Goal: Task Accomplishment & Management: Manage account settings

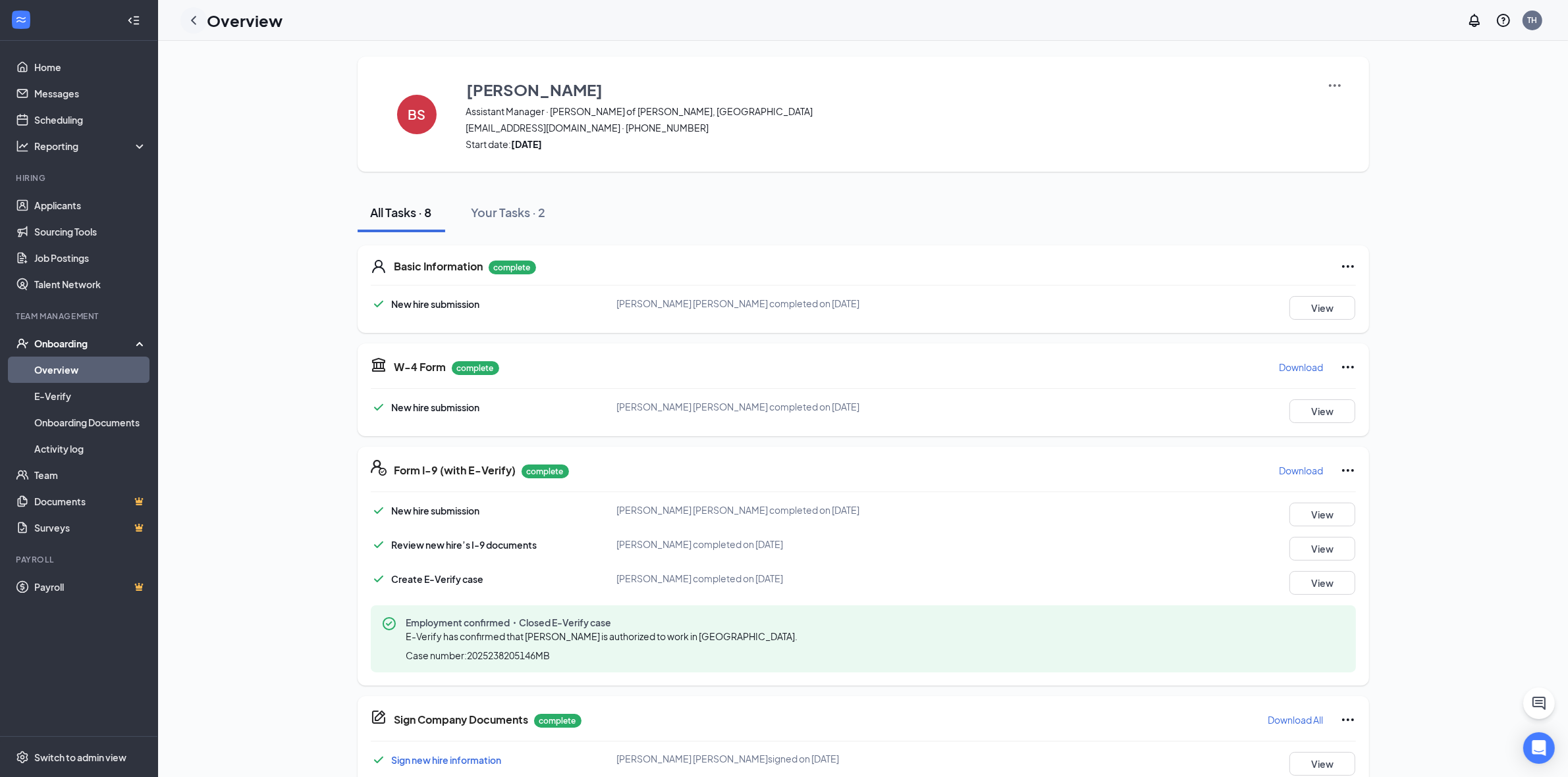
click at [185, 22] on icon "ChevronLeft" at bounding box center [193, 20] width 16 height 16
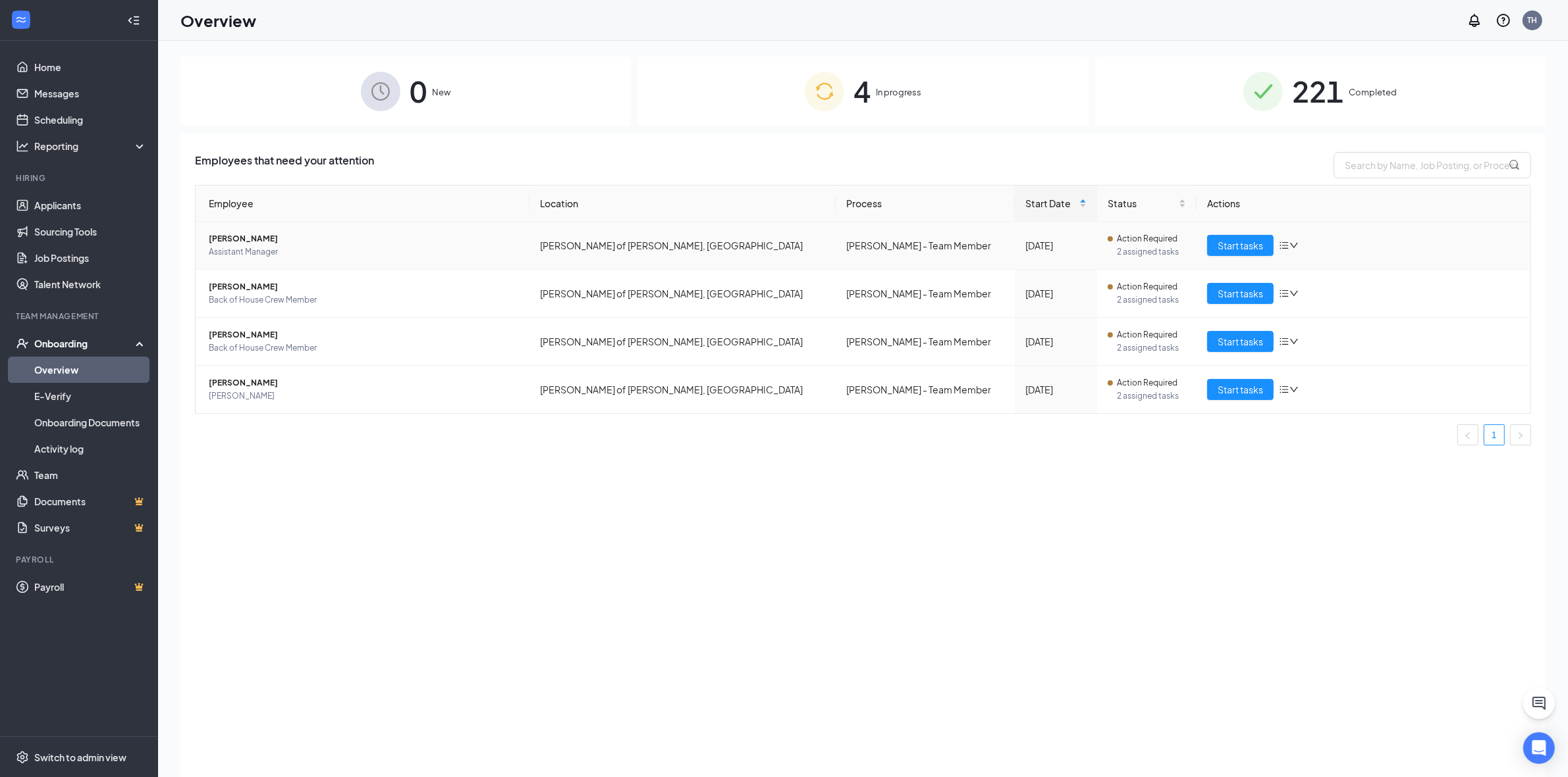
click at [285, 247] on span "Assistant Manager" at bounding box center [363, 252] width 310 height 13
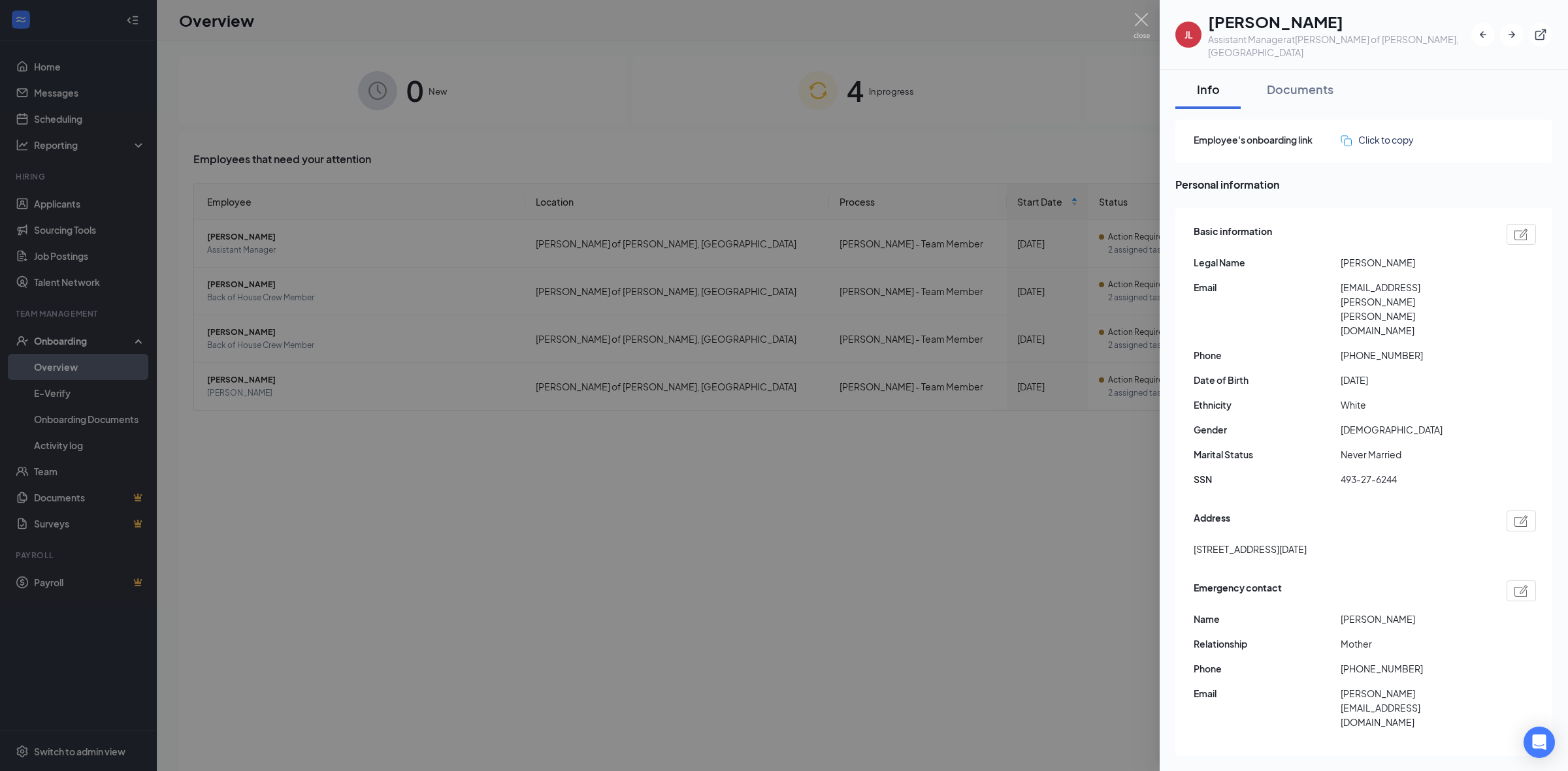
click at [1076, 560] on div at bounding box center [784, 386] width 1568 height 771
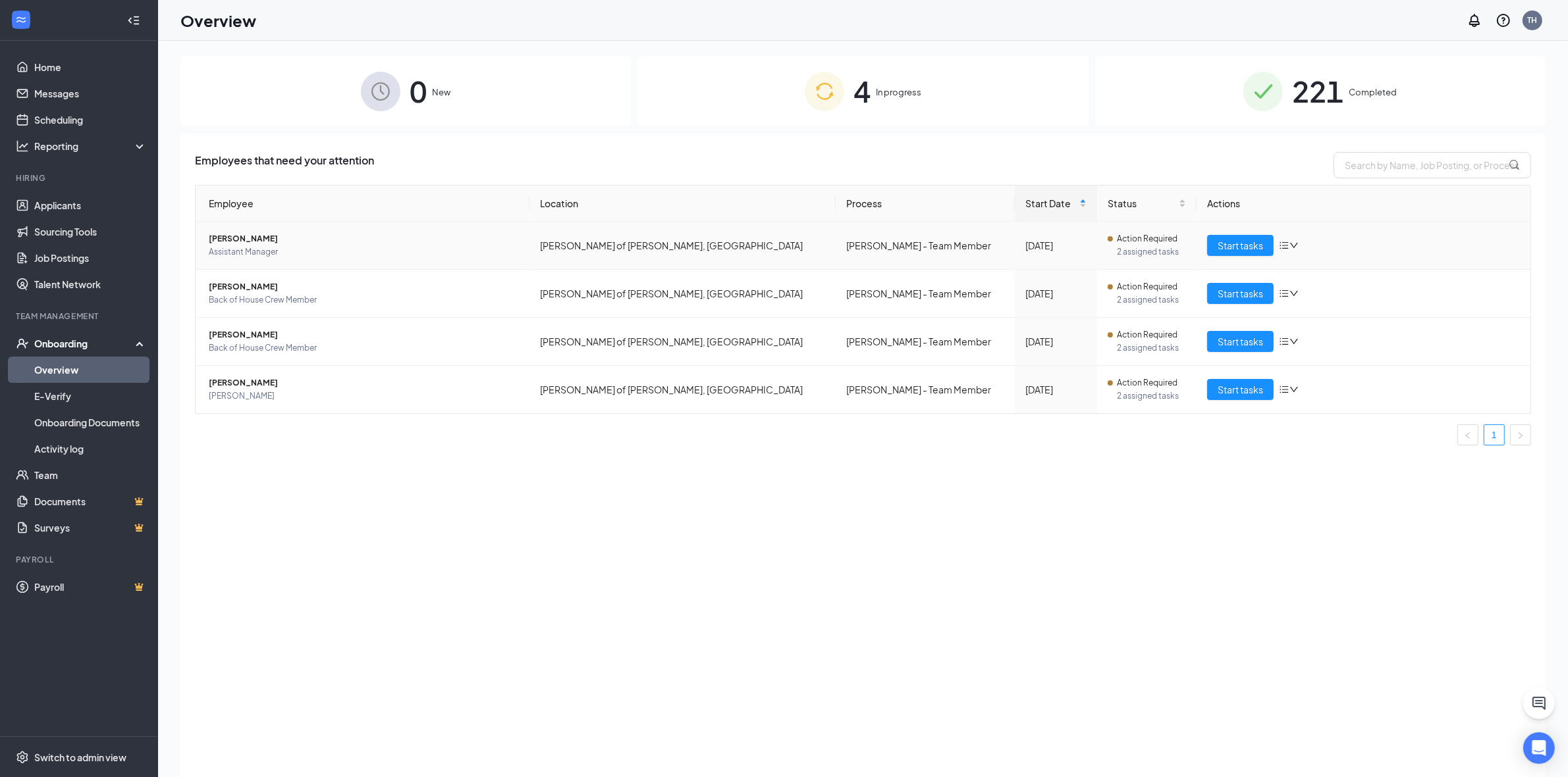
click at [249, 245] on span "Assistant Manager" at bounding box center [363, 252] width 310 height 13
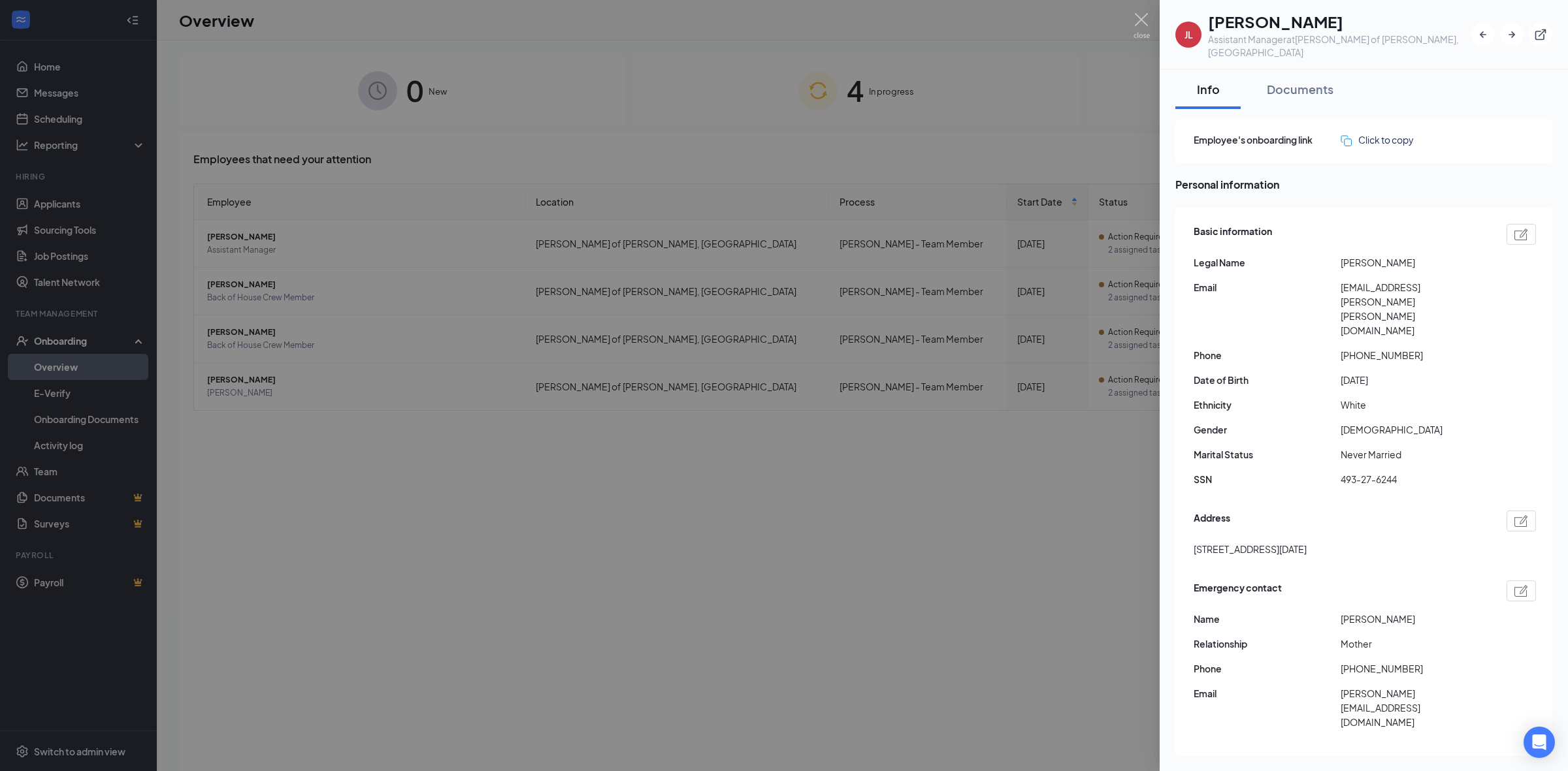
click at [1515, 229] on img at bounding box center [1522, 234] width 14 height 12
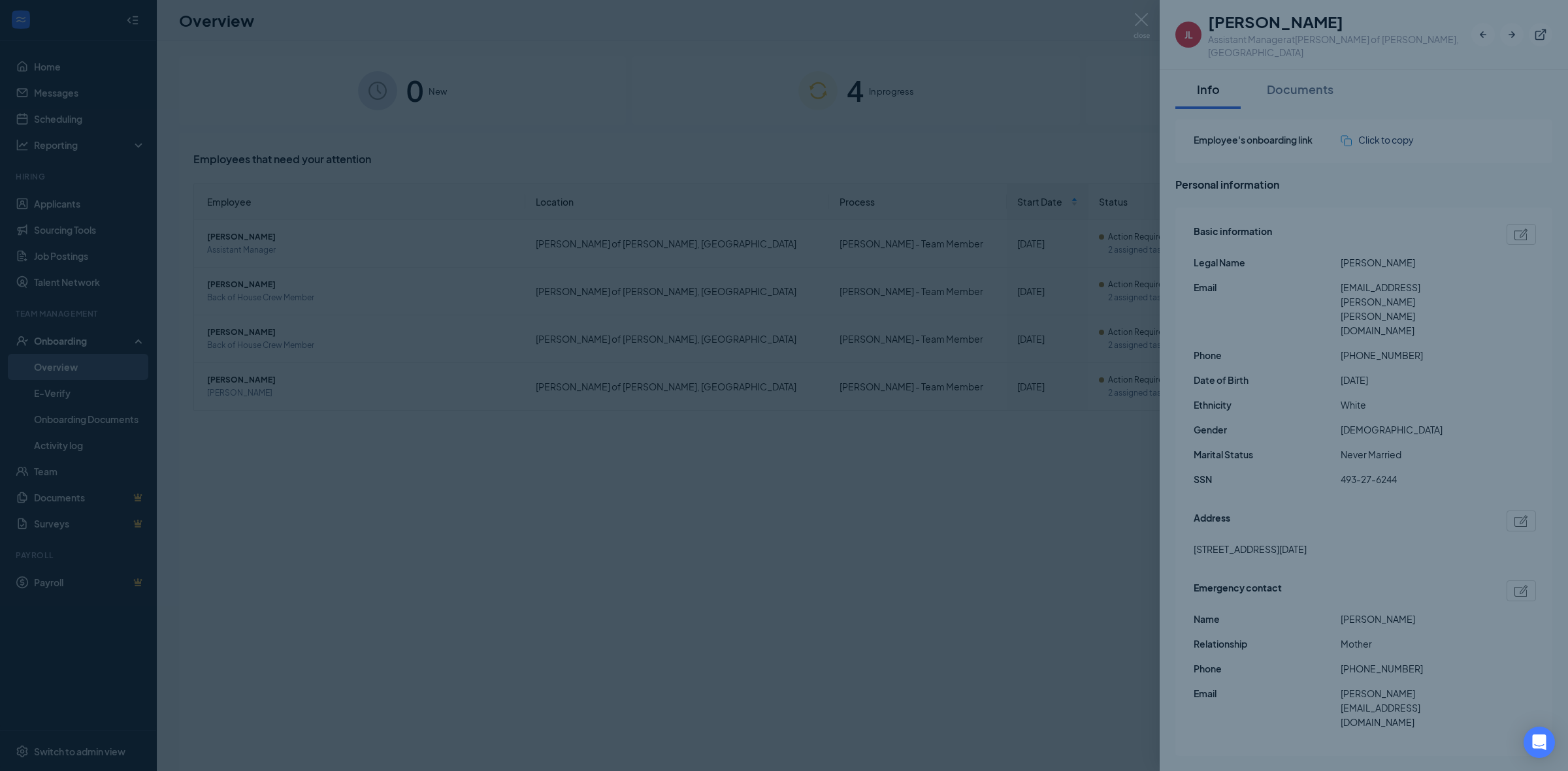
type input "[PHONE_NUMBER]"
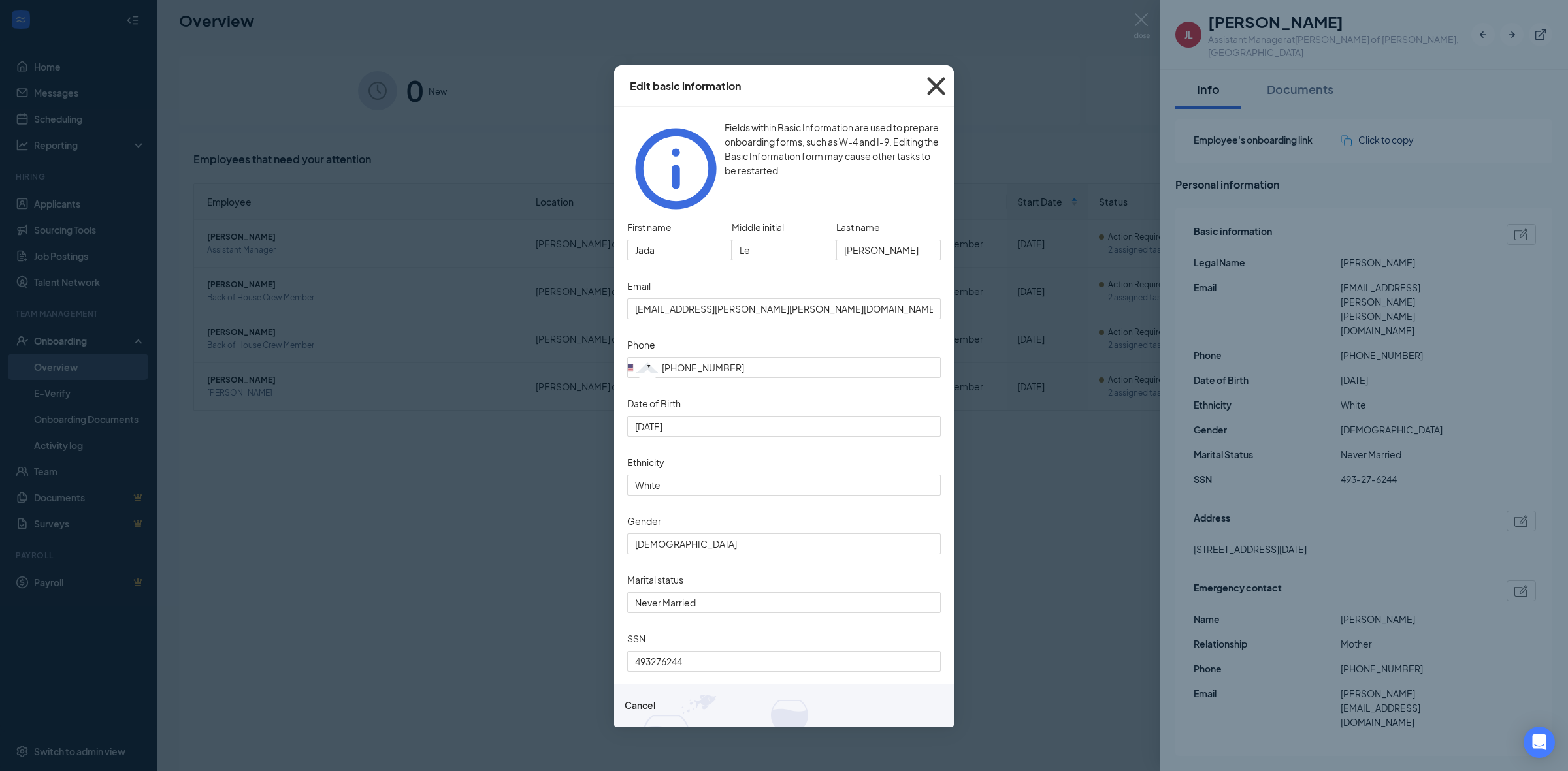
click at [931, 85] on icon "Cross" at bounding box center [937, 86] width 35 height 35
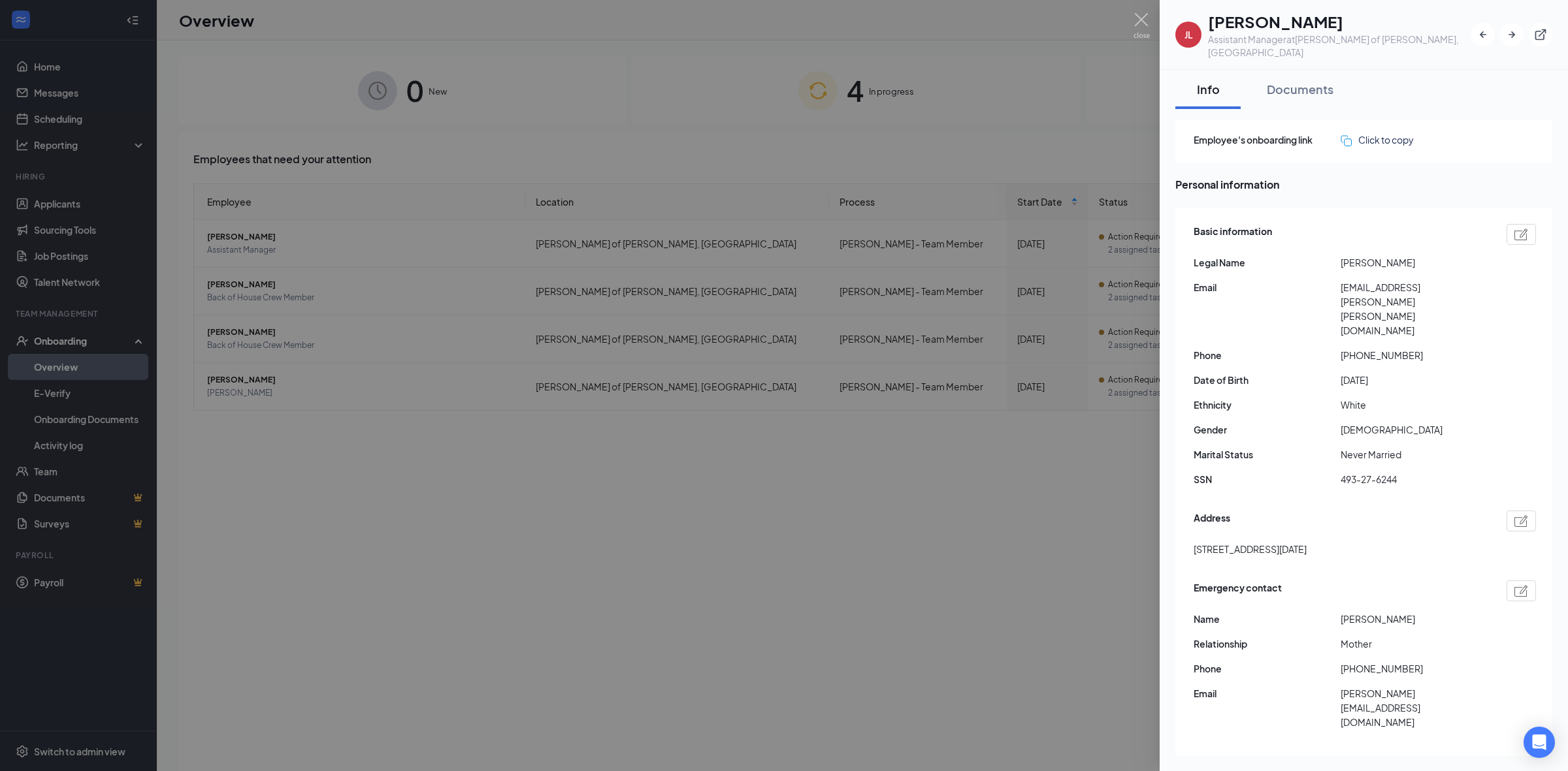
click at [714, 104] on div at bounding box center [784, 386] width 1568 height 771
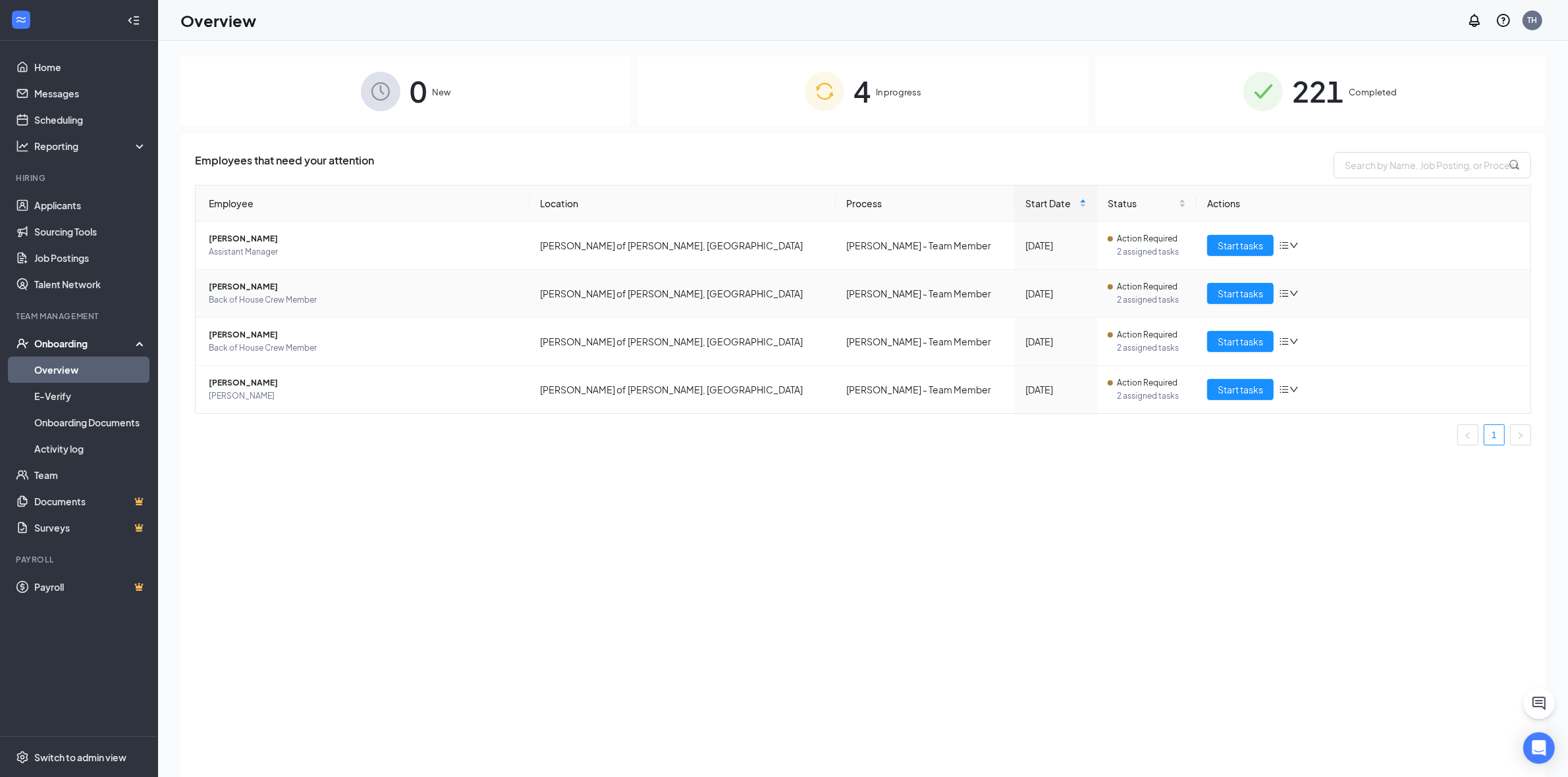
click at [224, 280] on td "[PERSON_NAME] Back of House Crew Member" at bounding box center [362, 293] width 333 height 48
click at [224, 281] on span "[PERSON_NAME]" at bounding box center [363, 287] width 310 height 13
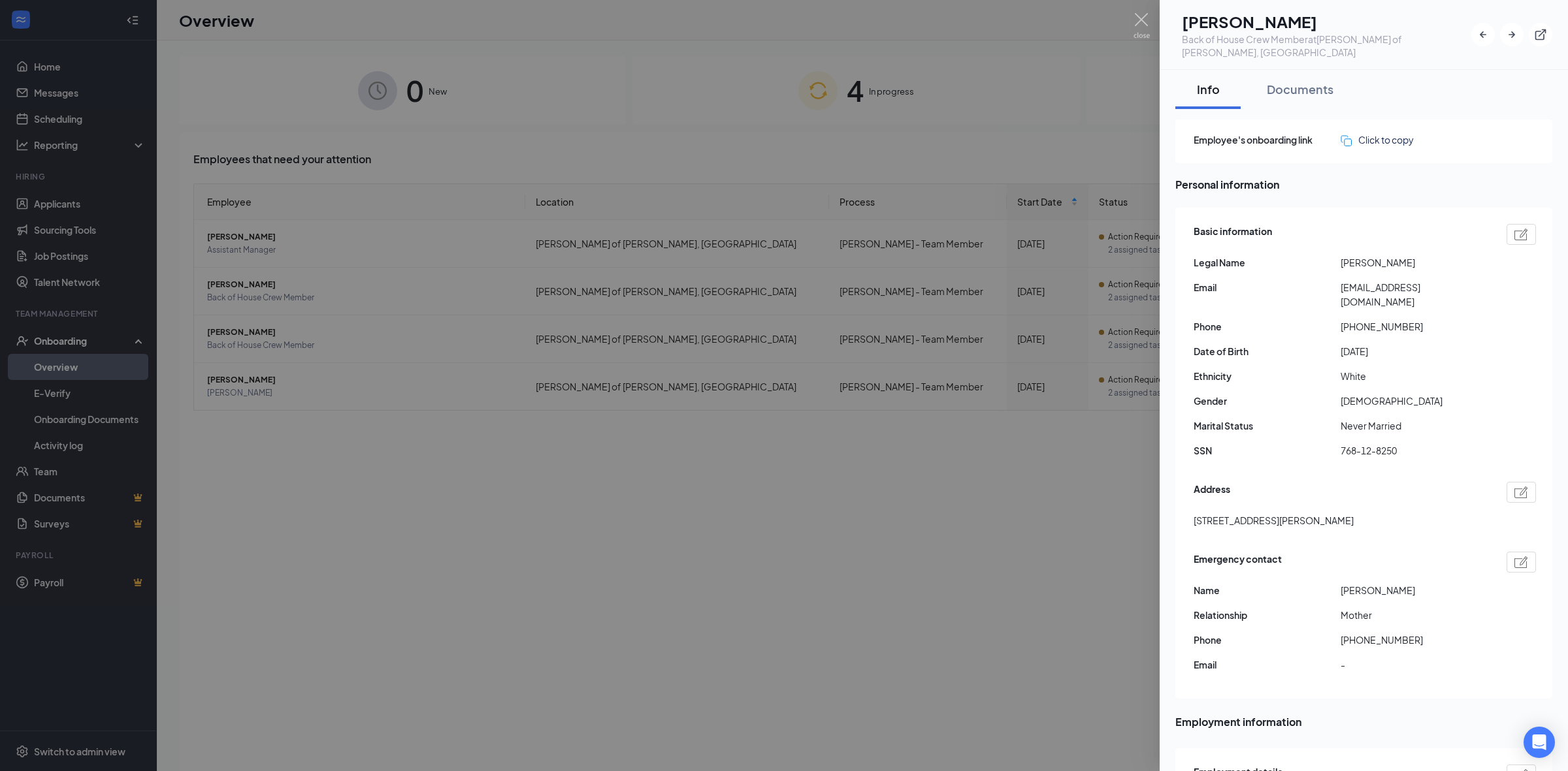
click at [1152, 20] on div at bounding box center [784, 386] width 1568 height 771
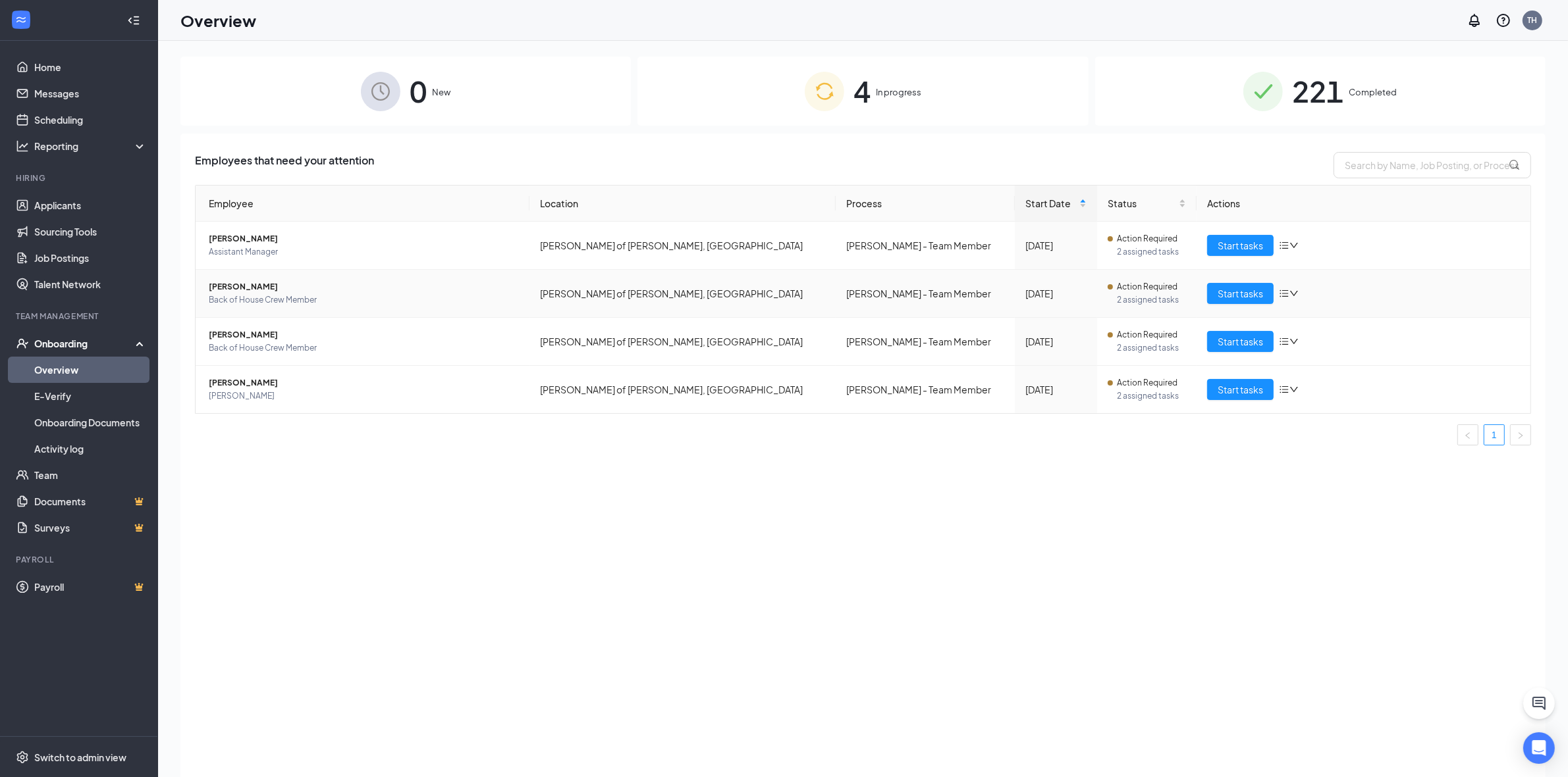
click at [1289, 291] on icon "bars" at bounding box center [1283, 293] width 10 height 10
click at [1308, 363] on div "Remove from onboarding" at bounding box center [1344, 356] width 112 height 14
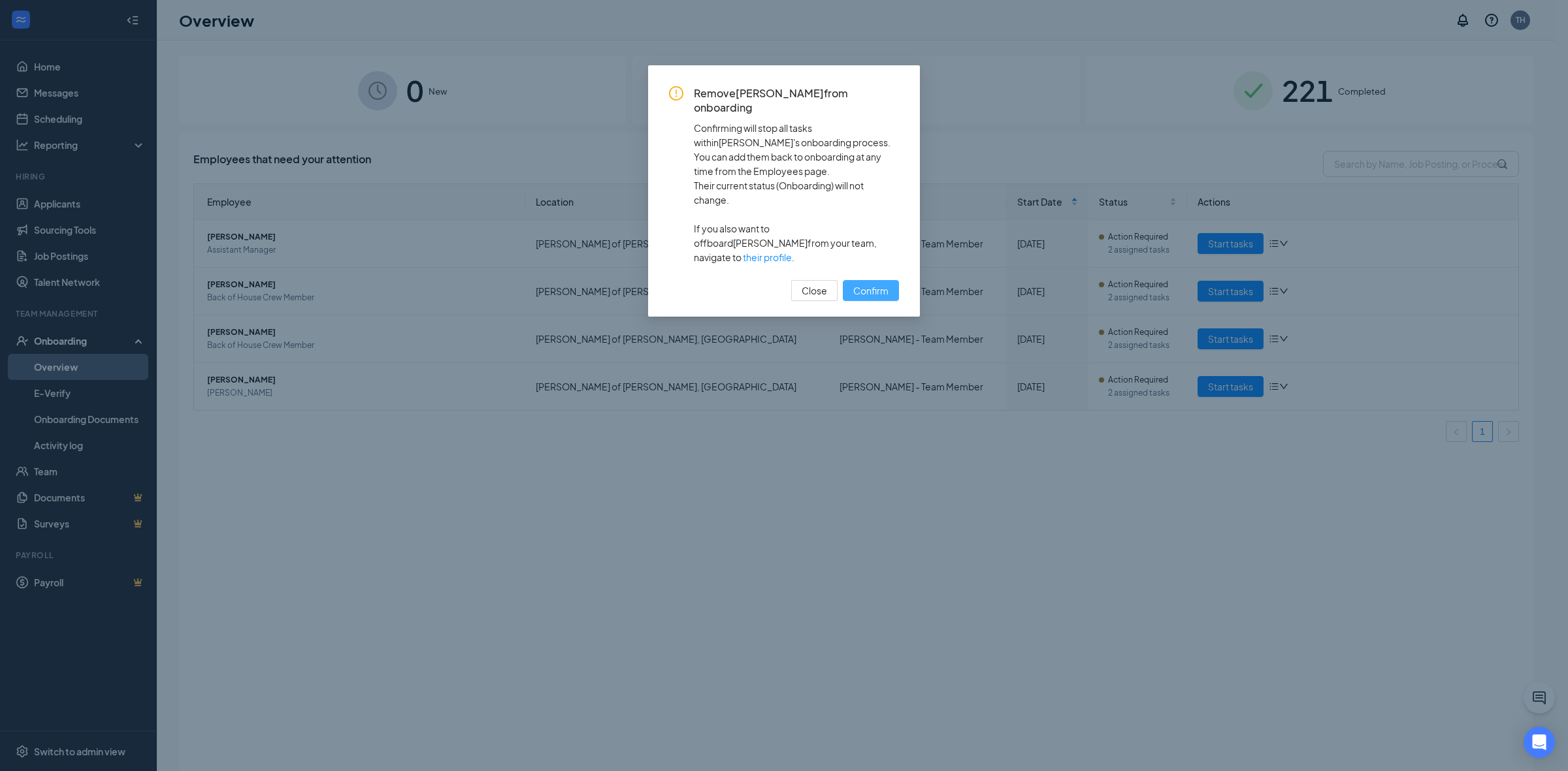
click at [866, 283] on span "Confirm" at bounding box center [871, 290] width 35 height 14
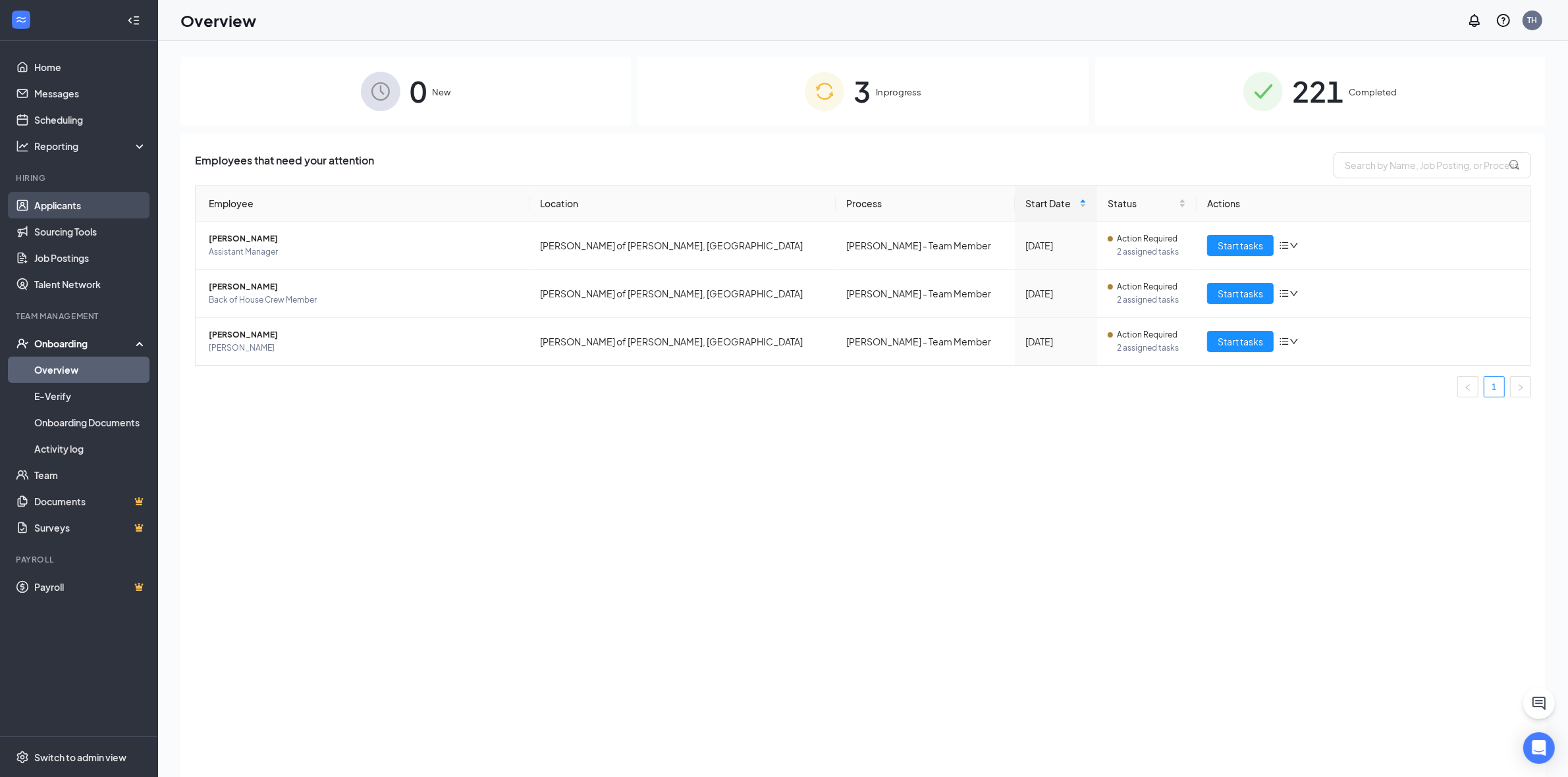
click at [103, 203] on link "Applicants" at bounding box center [91, 205] width 112 height 26
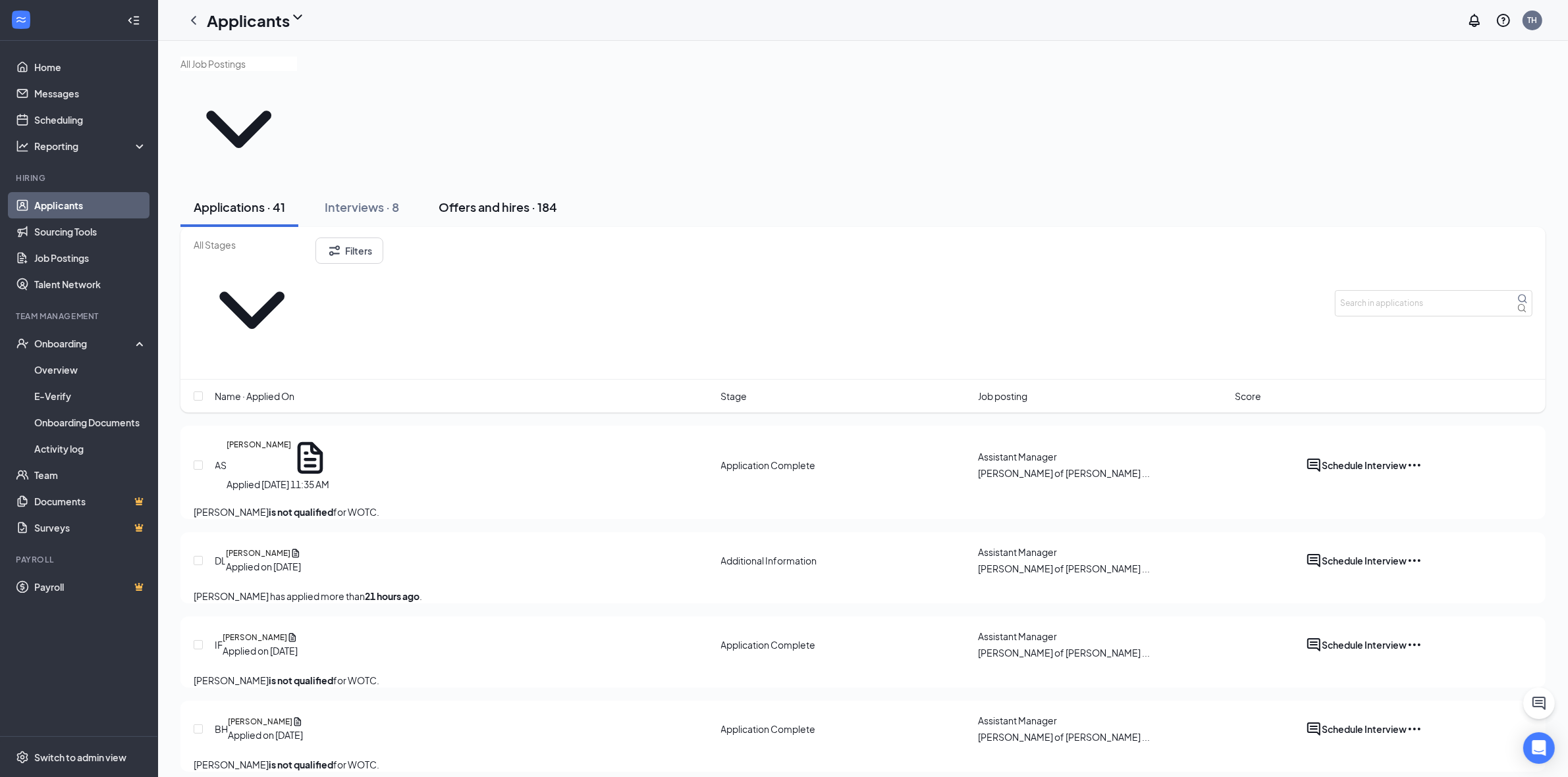
click at [528, 198] on div "Offers and hires · 184" at bounding box center [497, 207] width 119 height 17
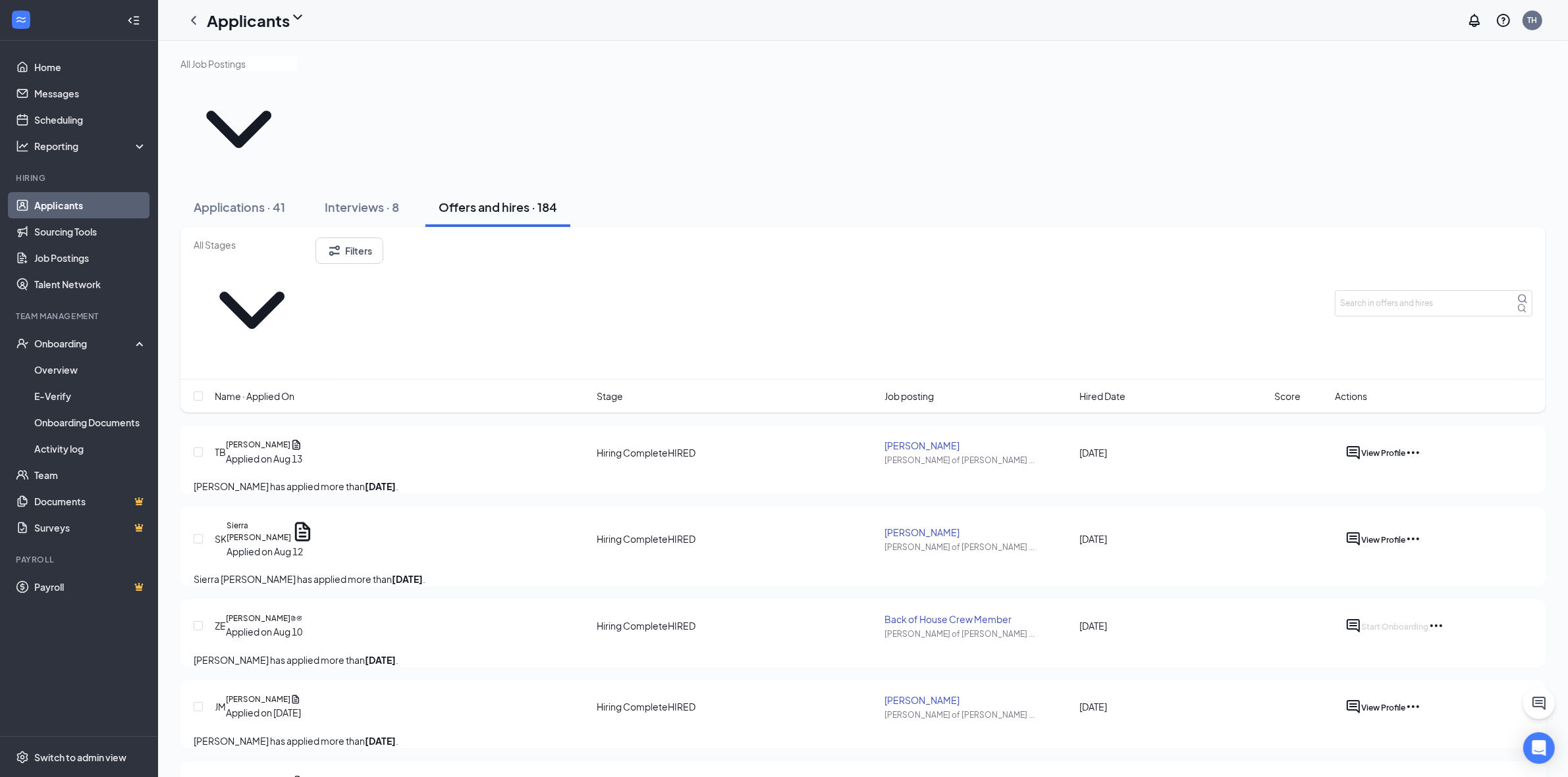
click at [1444, 618] on icon "Ellipses" at bounding box center [1436, 625] width 16 height 16
click at [1441, 639] on p "Reject" at bounding box center [1465, 631] width 119 height 14
click at [96, 343] on div "Onboarding" at bounding box center [85, 344] width 101 height 13
click at [92, 341] on div "Onboarding" at bounding box center [85, 344] width 101 height 13
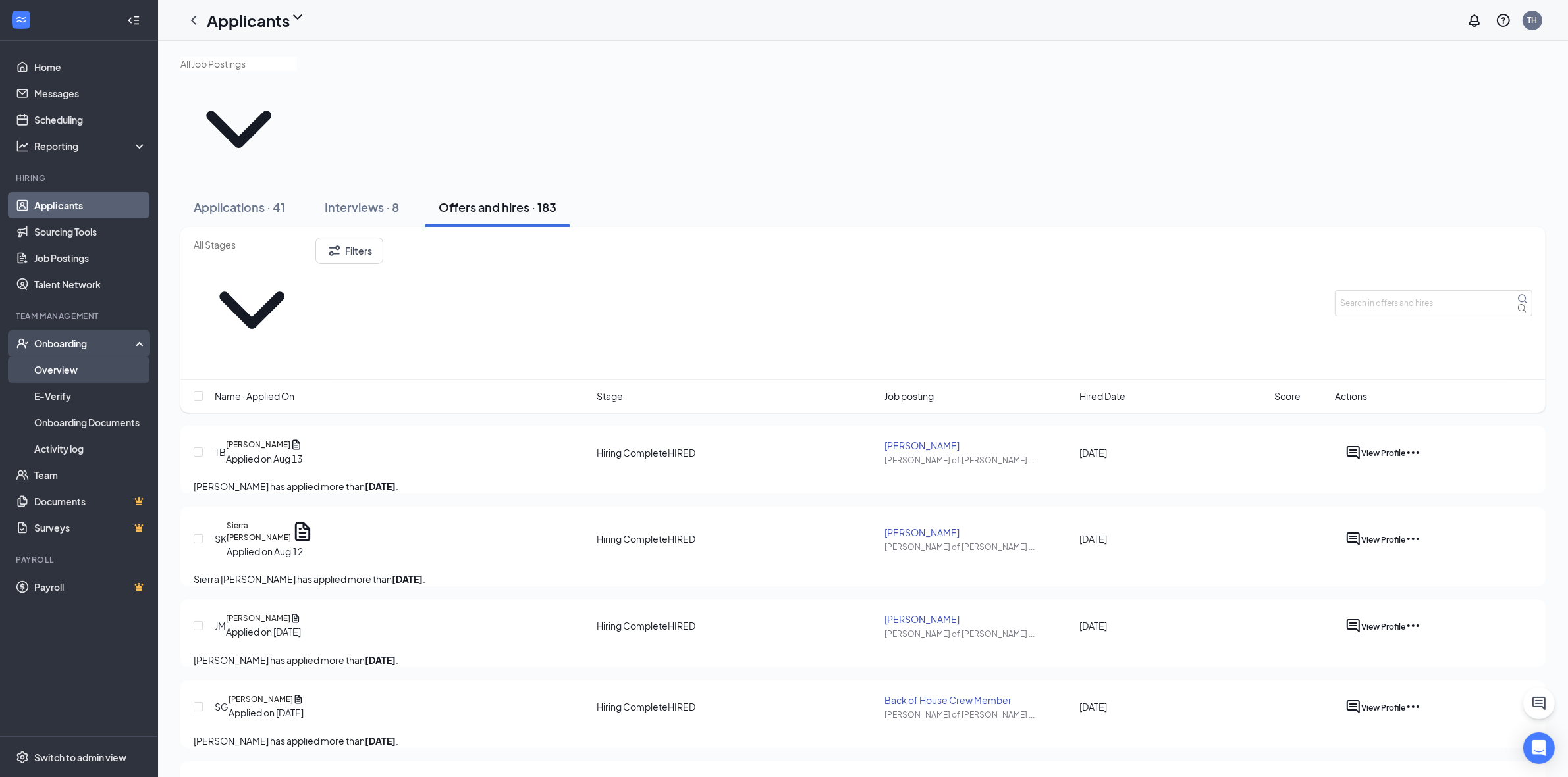
click at [87, 367] on link "Overview" at bounding box center [91, 370] width 112 height 26
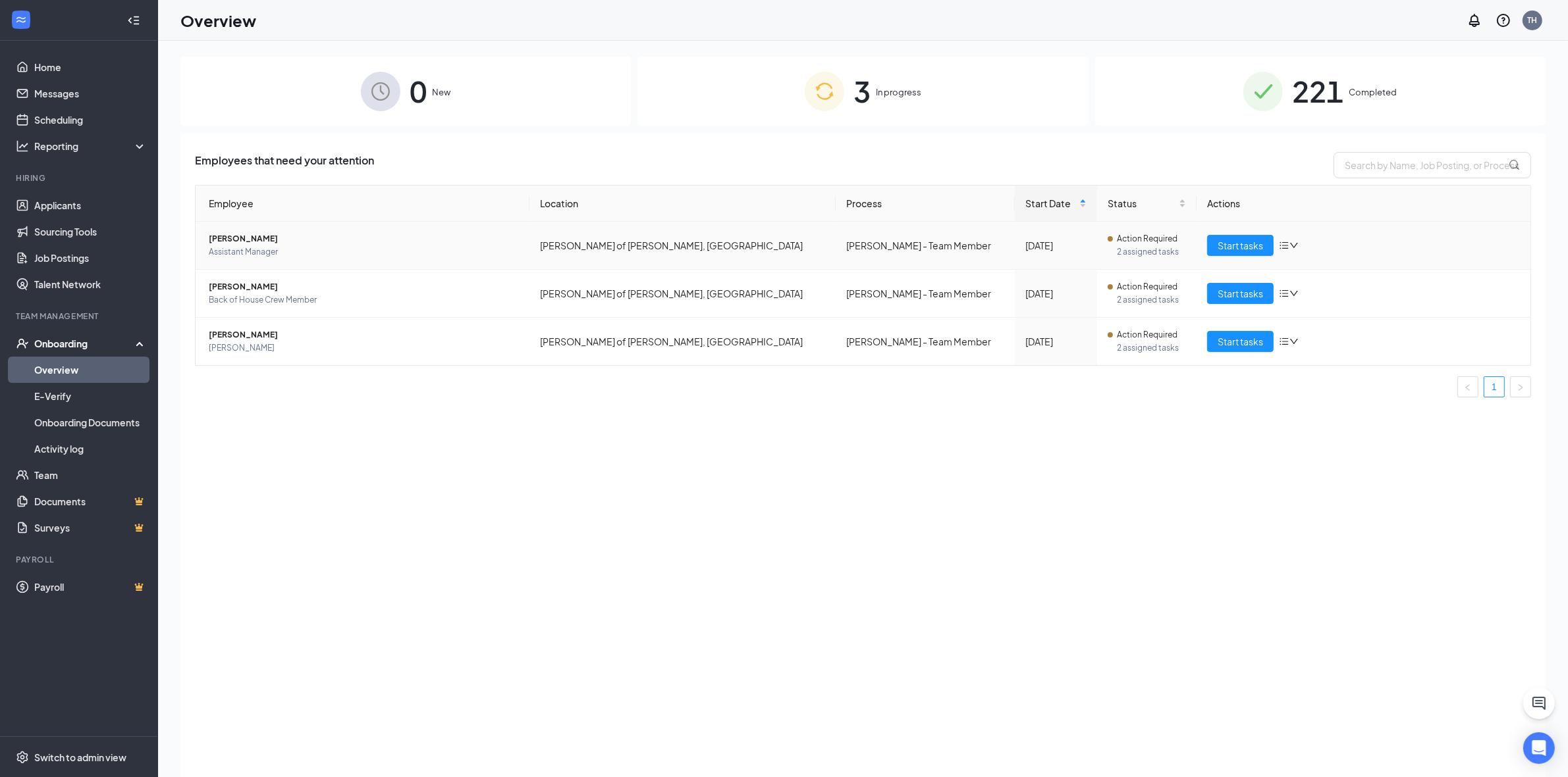
click at [275, 245] on span "Assistant Manager" at bounding box center [363, 252] width 310 height 13
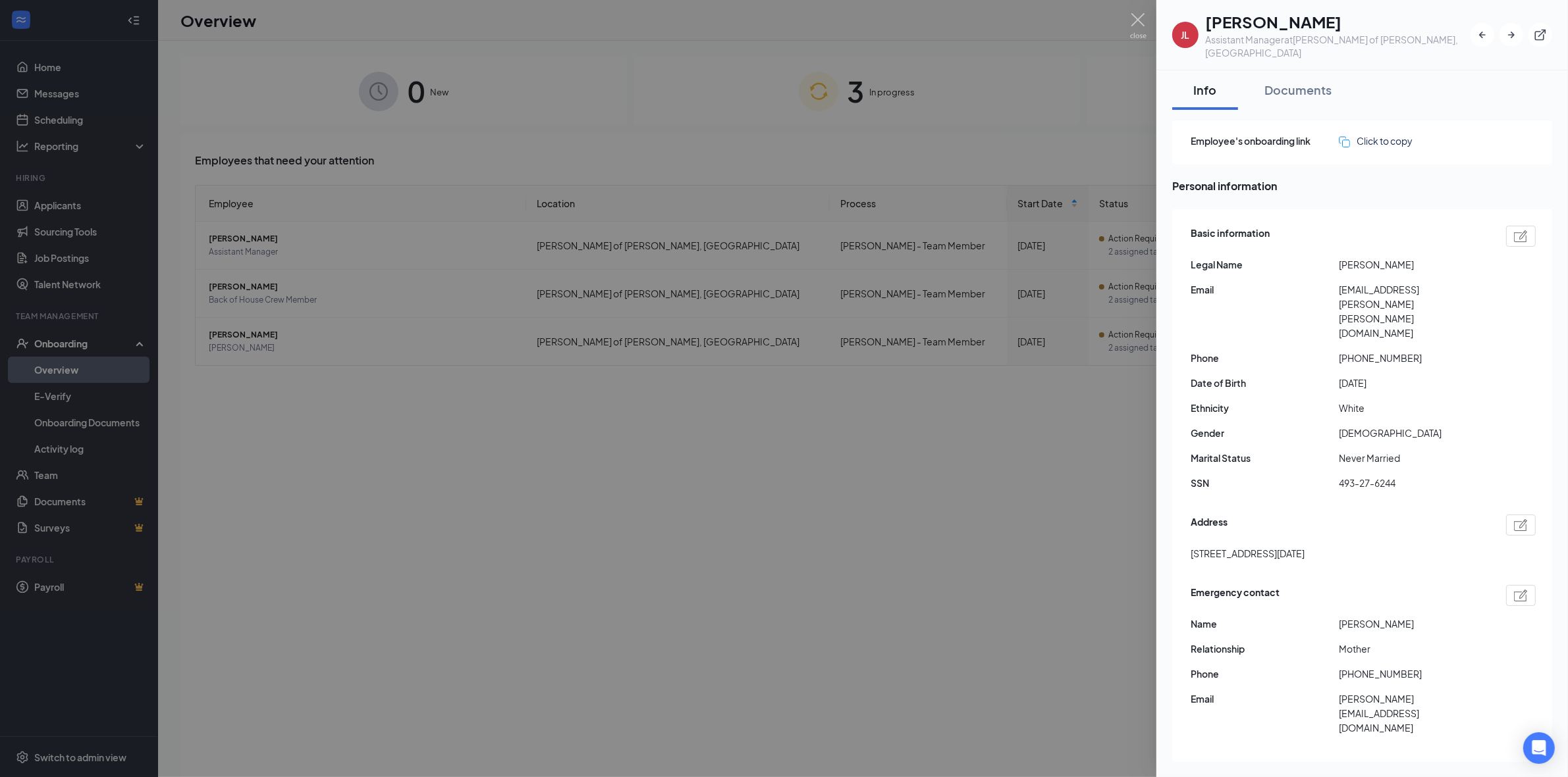
scroll to position [82, 0]
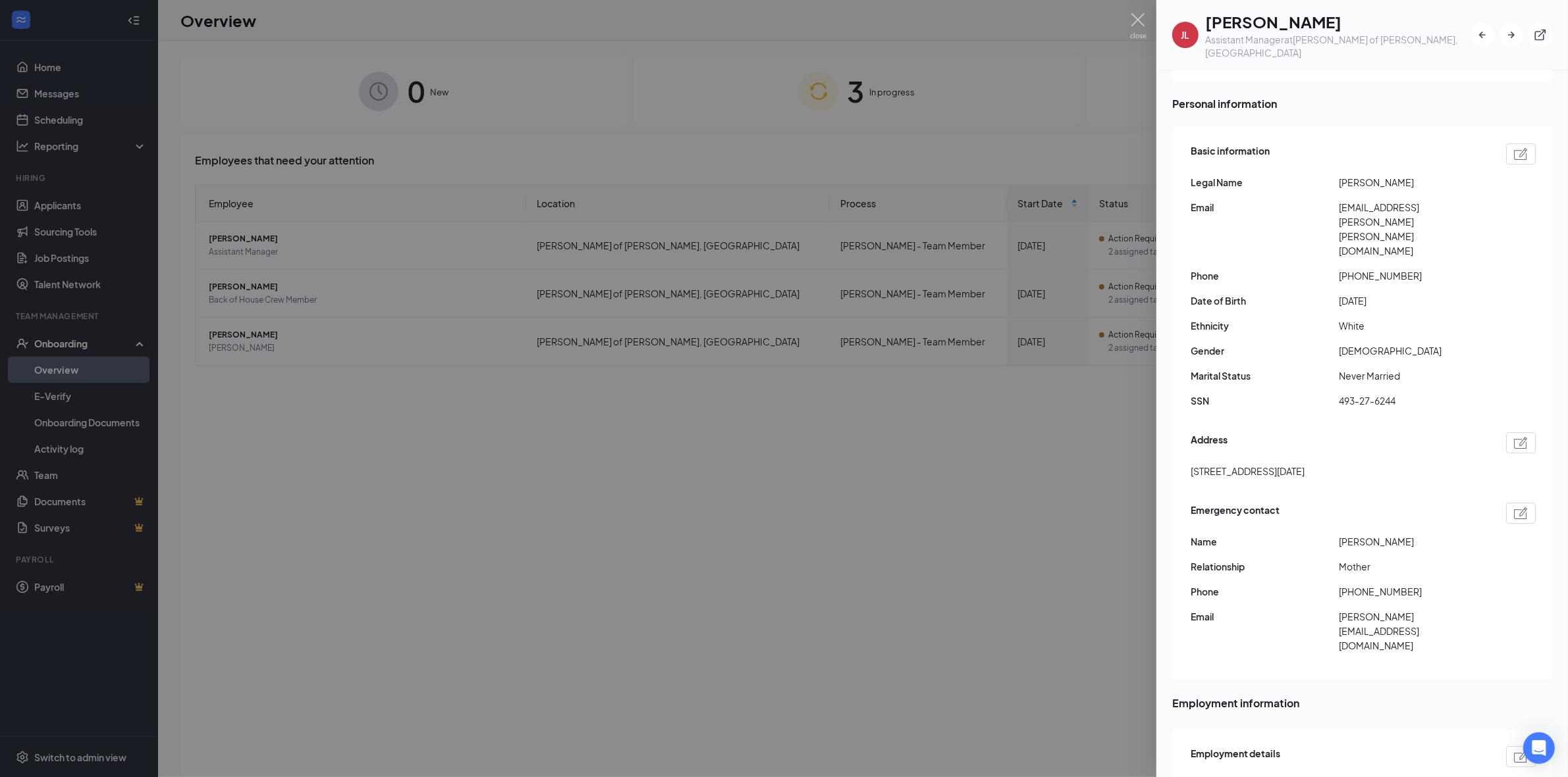
click at [1506, 746] on div at bounding box center [1521, 756] width 30 height 21
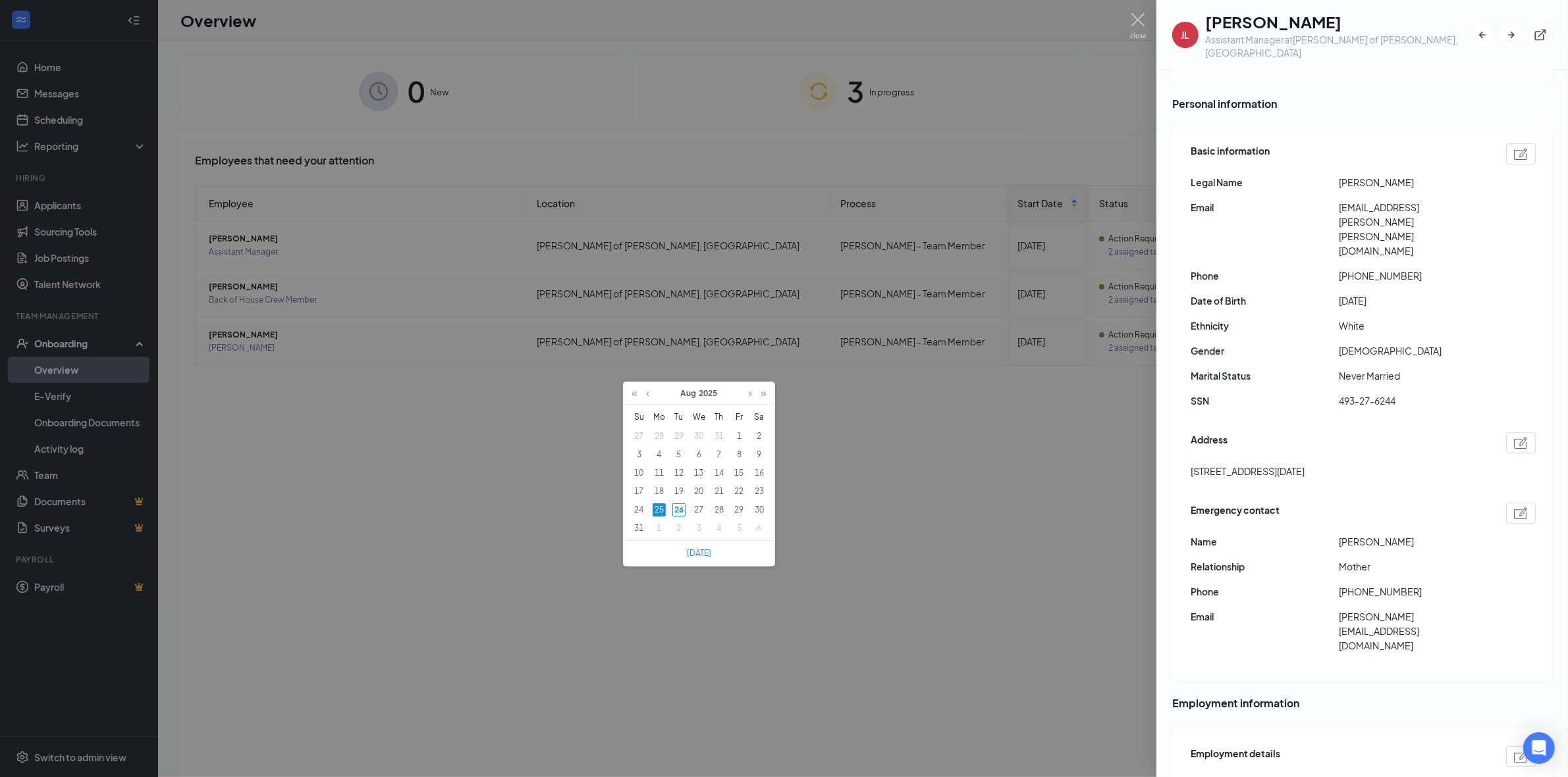
click at [747, 399] on link at bounding box center [750, 393] width 10 height 22
click at [659, 449] on div "8" at bounding box center [659, 455] width 13 height 13
type input "[DATE]"
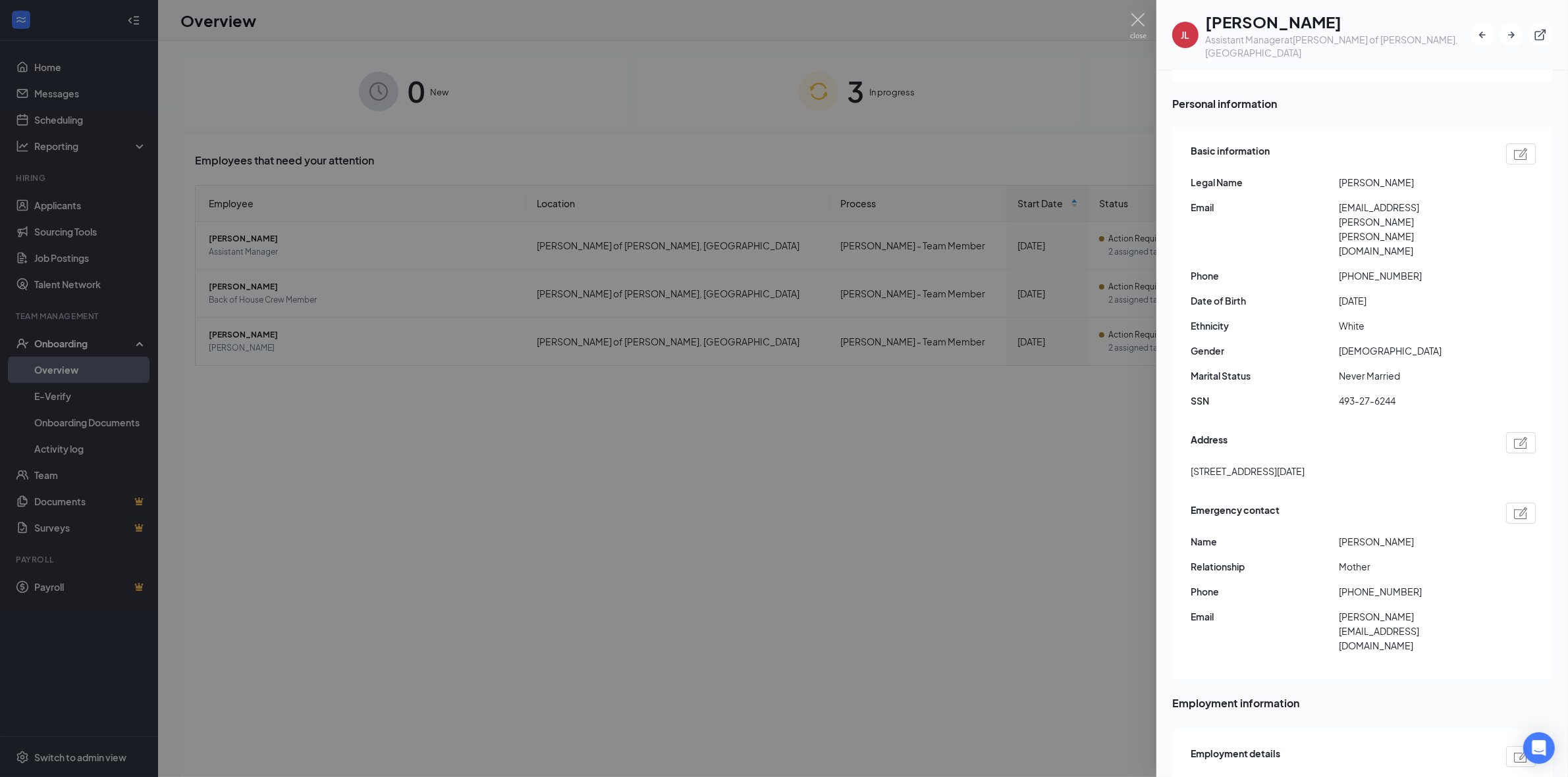
click at [1138, 12] on div at bounding box center [784, 388] width 1568 height 777
